Goal: Navigation & Orientation: Find specific page/section

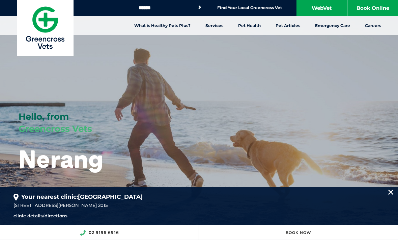
scroll to position [8, 0]
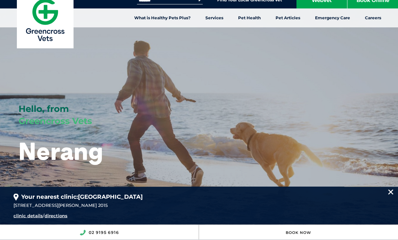
click at [45, 138] on h1 "Nerang" at bounding box center [61, 151] width 85 height 27
click at [387, 219] on div "Your nearest clinic: Alexandria [STREET_ADDRESS][PERSON_NAME] 2015 clinic detai…" at bounding box center [199, 205] width 398 height 37
click at [389, 218] on div "Your nearest clinic: Alexandria [STREET_ADDRESS][PERSON_NAME] 2015 clinic detai…" at bounding box center [199, 205] width 398 height 37
click at [391, 194] on img at bounding box center [390, 191] width 5 height 5
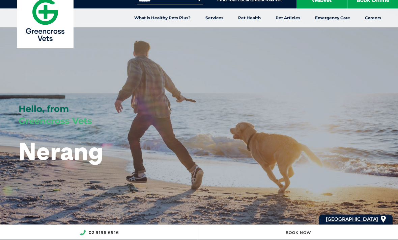
scroll to position [8, 0]
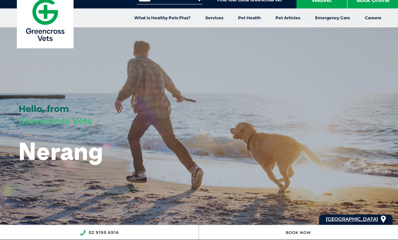
click at [392, 213] on div at bounding box center [190, 110] width 415 height 270
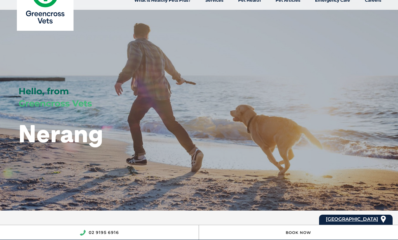
scroll to position [0, 0]
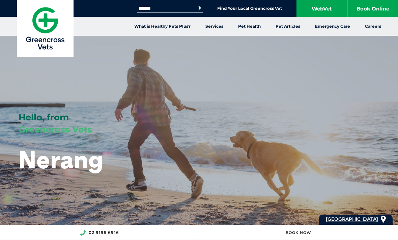
click at [92, 94] on div "Hello, from Greencross Vets Nerang" at bounding box center [84, 118] width 169 height 236
click at [229, 8] on link "Find Your Local Greencross Vet" at bounding box center [249, 8] width 65 height 5
click at [239, 9] on link "Find Your Local Greencross Vet" at bounding box center [249, 8] width 65 height 5
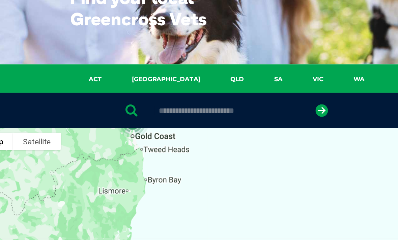
scroll to position [40, 0]
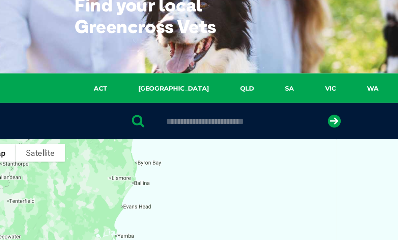
click at [114, 97] on div at bounding box center [199, 111] width 398 height 28
click at [190, 82] on link "QLD" at bounding box center [207, 86] width 34 height 8
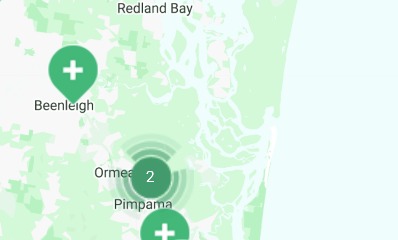
scroll to position [227, 0]
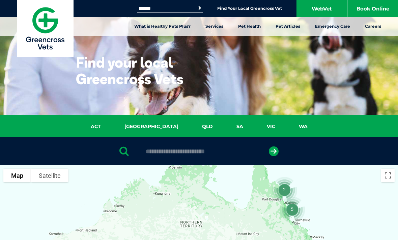
click at [190, 125] on link "QLD" at bounding box center [207, 126] width 34 height 8
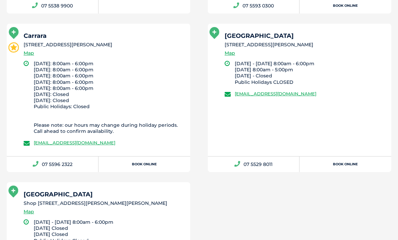
scroll to position [1040, 0]
